Goal: Task Accomplishment & Management: Complete application form

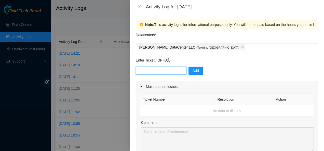
click at [138, 71] on input "text" at bounding box center [161, 71] width 51 height 8
type input "dp85242"
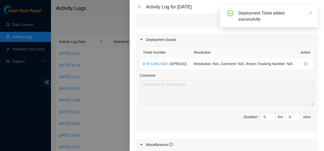
scroll to position [152, 0]
click at [262, 116] on input "0" at bounding box center [268, 117] width 14 height 8
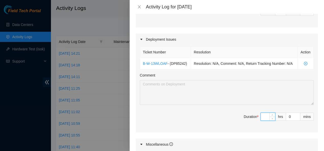
type input "8"
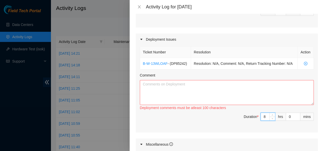
type input "8"
click at [150, 89] on textarea "Comment" at bounding box center [227, 92] width 174 height 25
paste textarea "SEA Inventory - RMA from [PERSON_NAME] [DATE]: Located, confirmed, transported …"
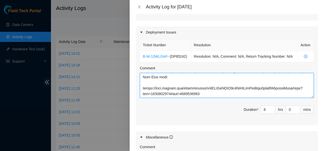
scroll to position [266, 0]
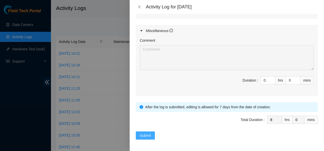
type textarea "SEA Inventory - RMA from [PERSON_NAME] [DATE]: Located, confirmed, transported …"
click at [145, 135] on span "Submit" at bounding box center [145, 136] width 11 height 6
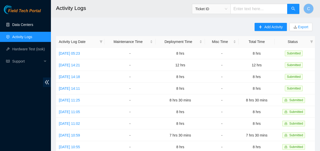
click at [23, 23] on link "Data Centers" at bounding box center [22, 25] width 21 height 4
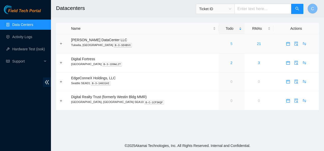
click at [230, 44] on link "5" at bounding box center [231, 44] width 2 height 4
